Goal: Information Seeking & Learning: Learn about a topic

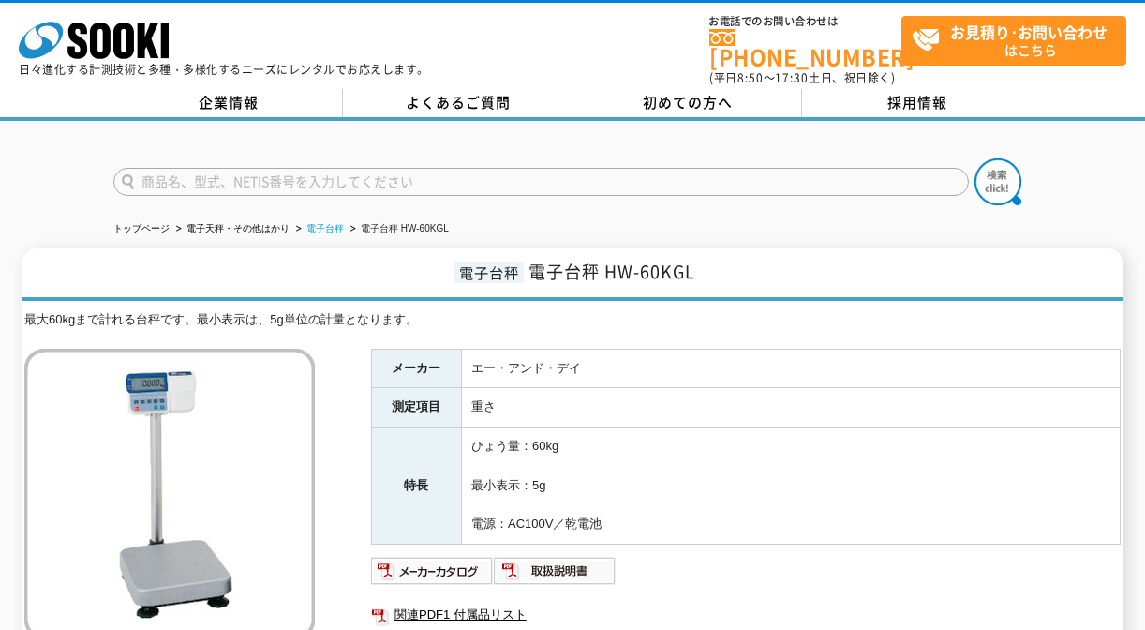
click at [325, 223] on link "電子台秤" at bounding box center [324, 228] width 37 height 10
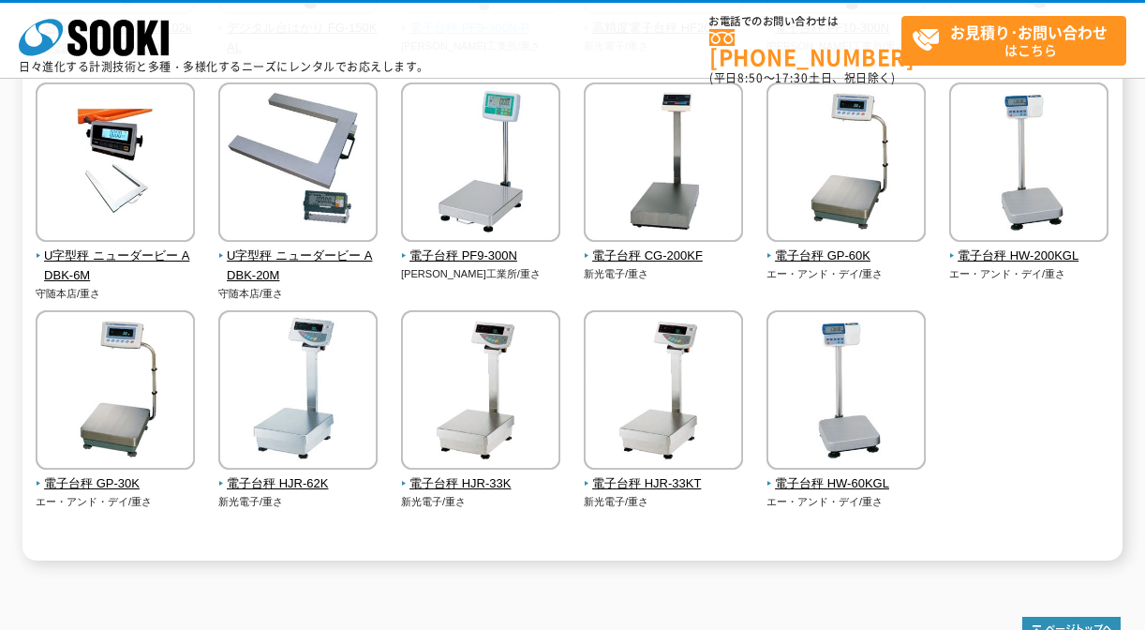
scroll to position [469, 0]
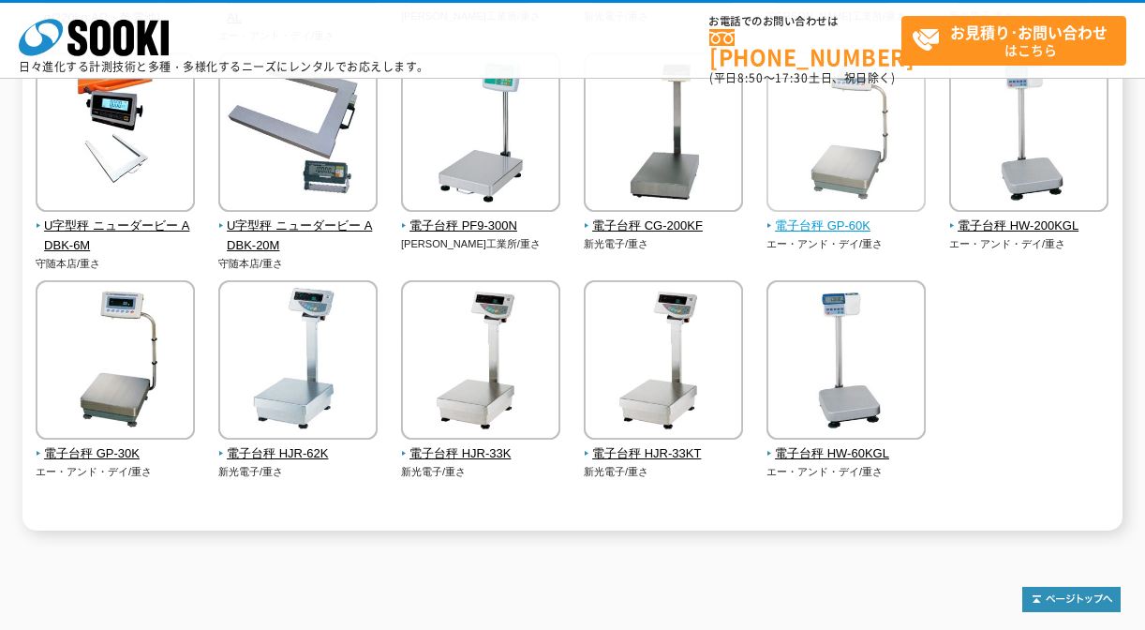
click at [840, 233] on span "電子台秤 GP-60K" at bounding box center [847, 226] width 160 height 20
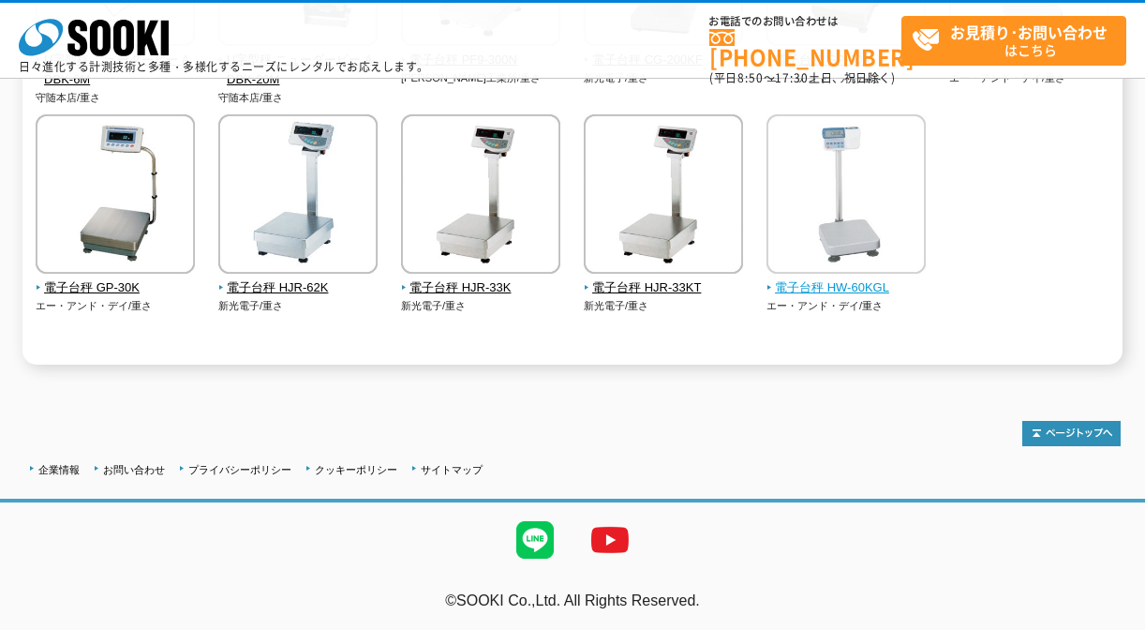
scroll to position [635, 0]
